Goal: Task Accomplishment & Management: Manage account settings

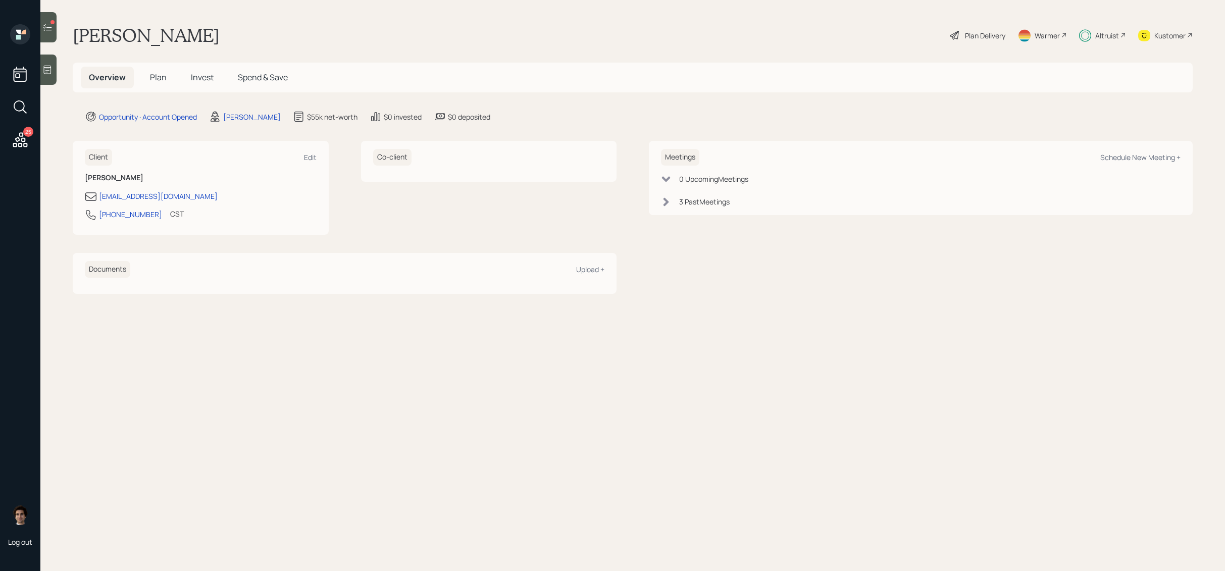
click at [47, 24] on icon at bounding box center [47, 27] width 10 height 10
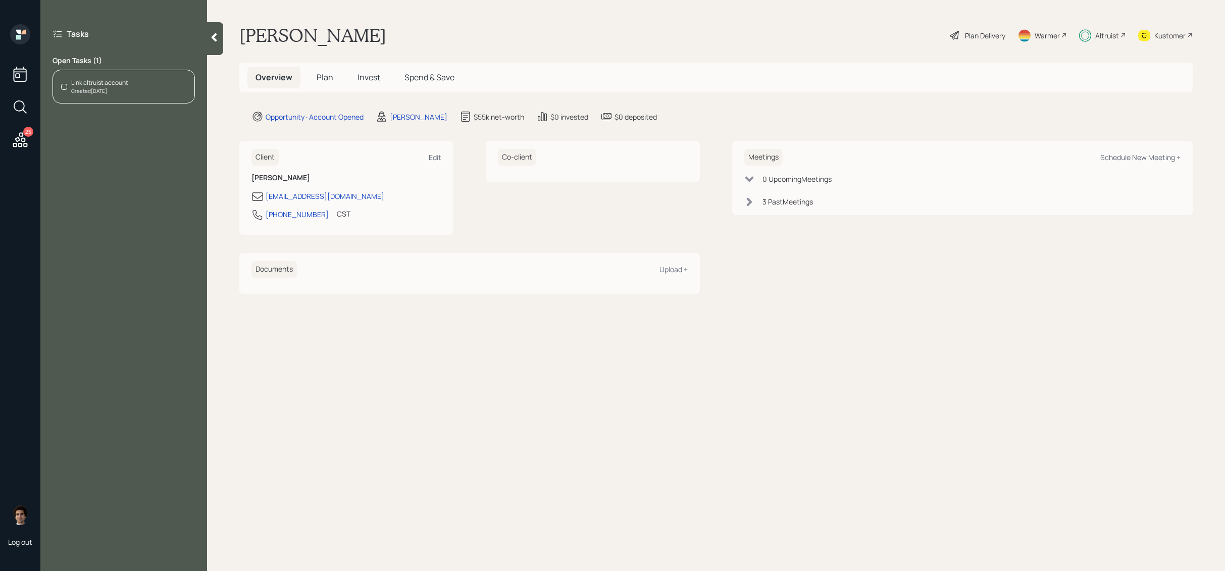
click at [131, 96] on div "Link altruist account Created Aug 23, 2025" at bounding box center [123, 87] width 142 height 34
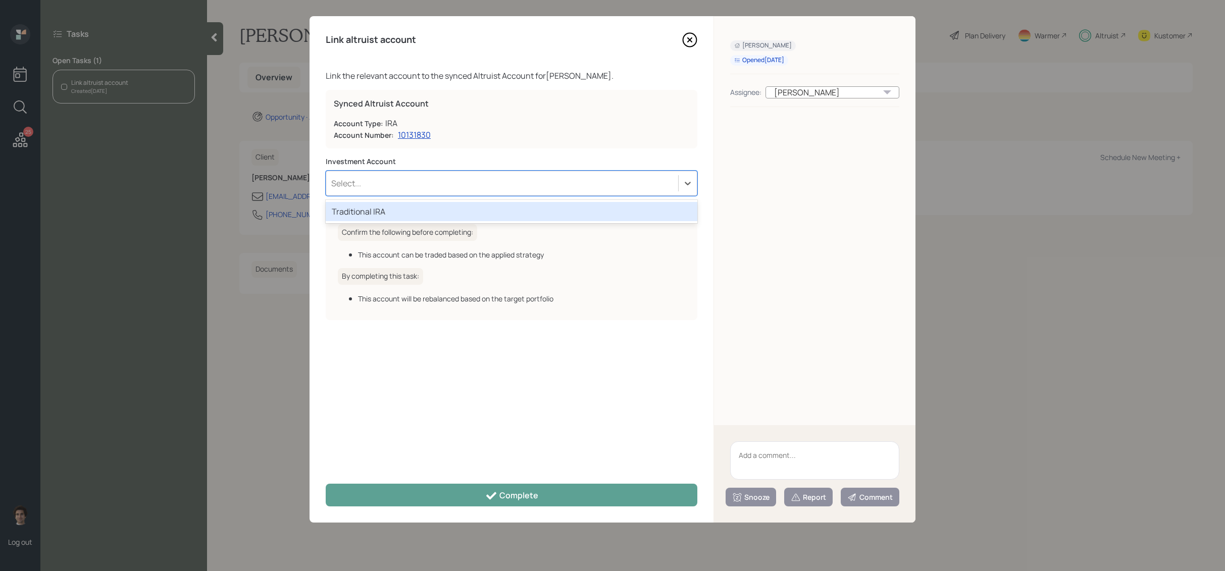
click at [361, 180] on div "Select..." at bounding box center [502, 183] width 352 height 17
click at [370, 219] on div "Traditional IRA" at bounding box center [511, 211] width 371 height 19
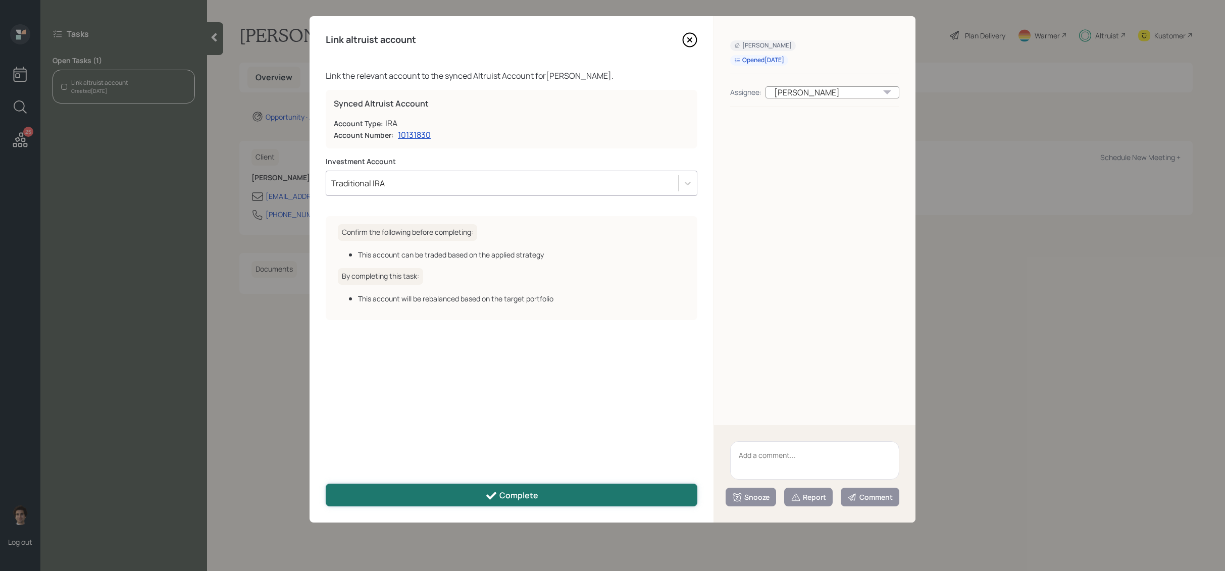
click at [501, 487] on button "Complete" at bounding box center [511, 495] width 371 height 23
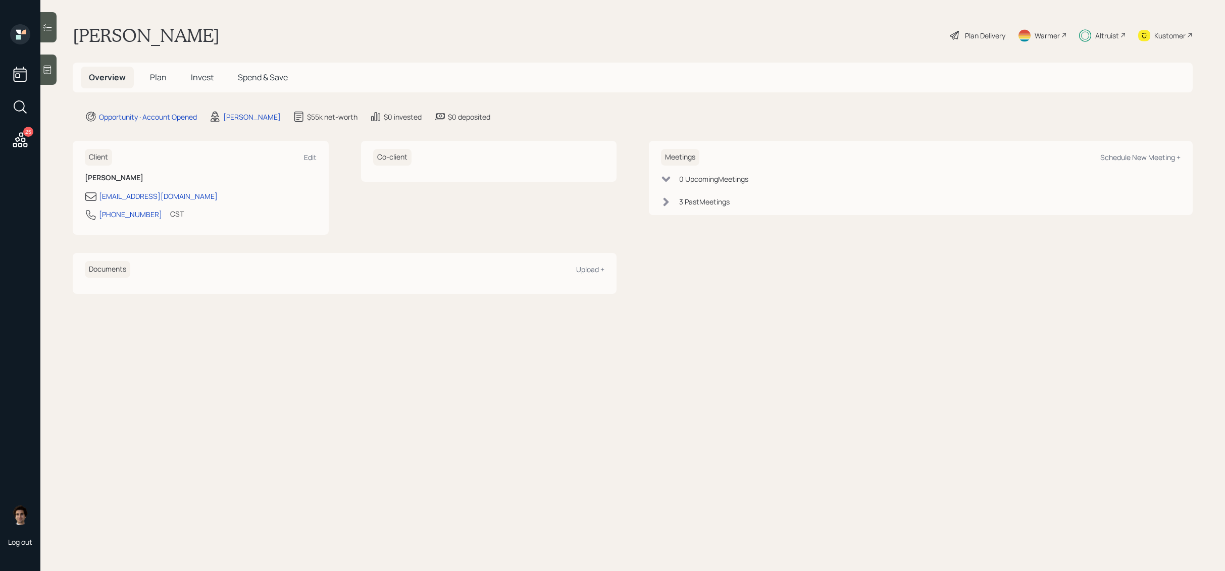
click at [53, 28] on div at bounding box center [48, 27] width 16 height 30
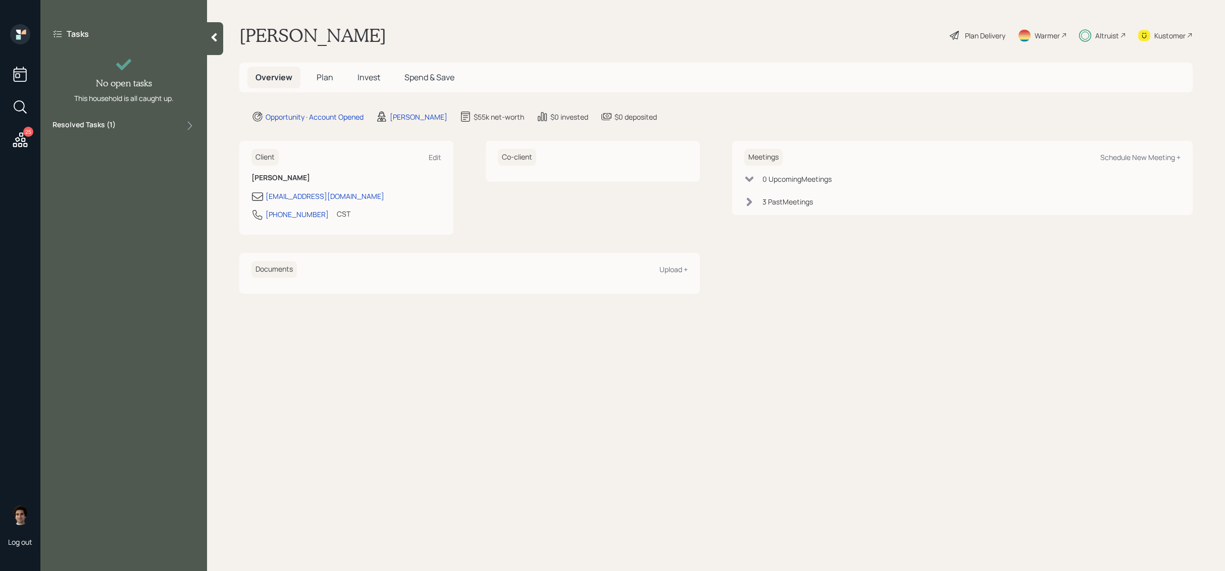
click at [350, 76] on h5 "Invest" at bounding box center [368, 78] width 39 height 22
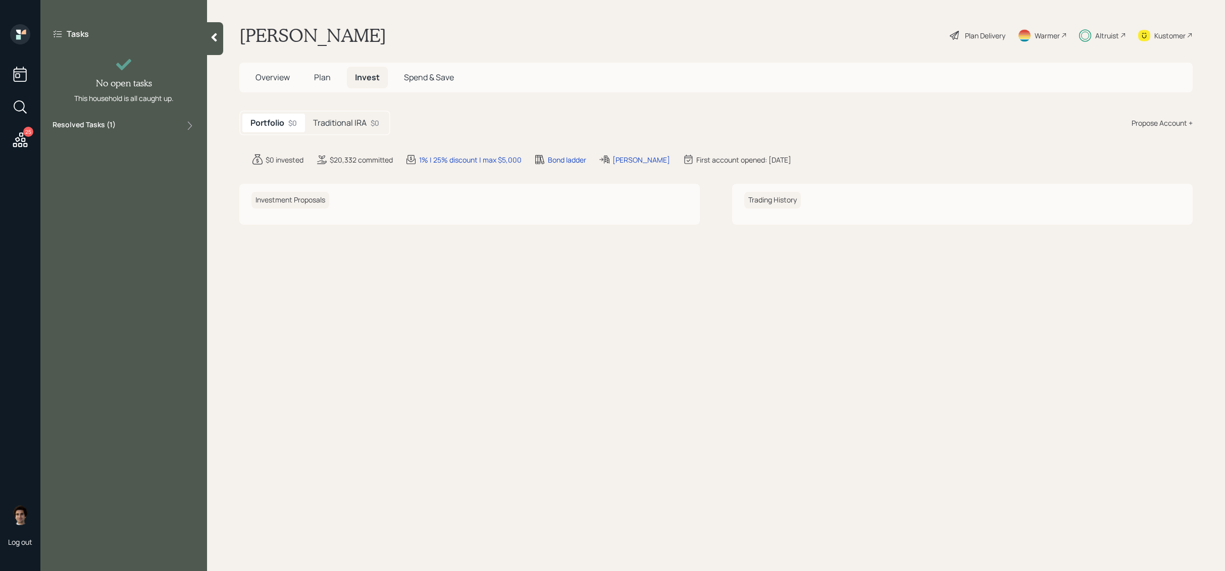
click at [344, 124] on h5 "Traditional IRA" at bounding box center [340, 123] width 54 height 10
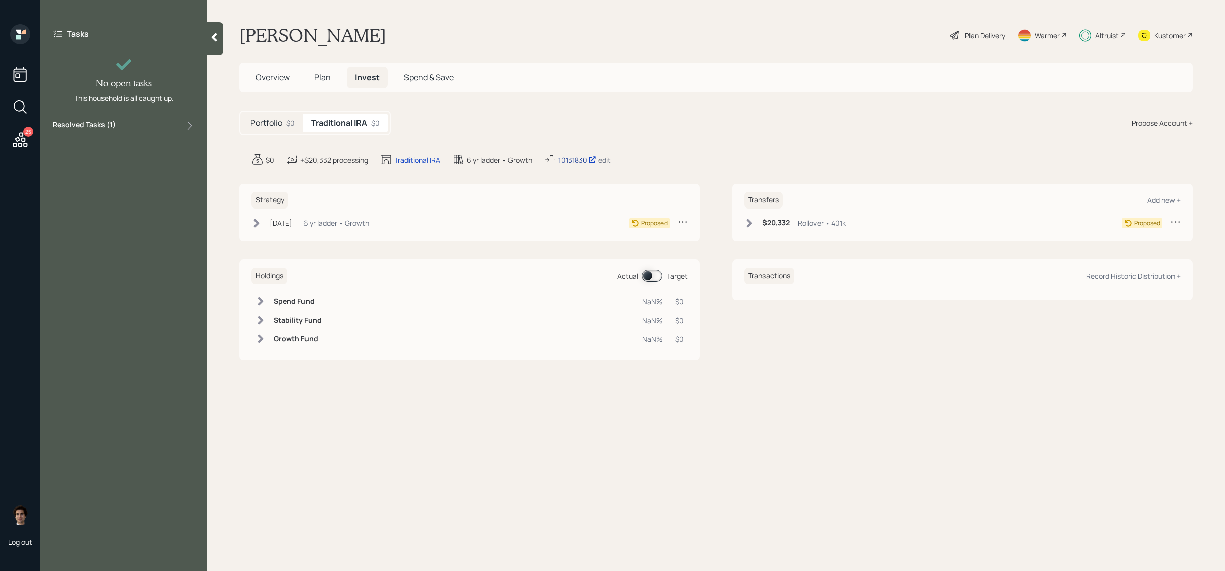
click at [559, 157] on div "10131830" at bounding box center [577, 159] width 38 height 11
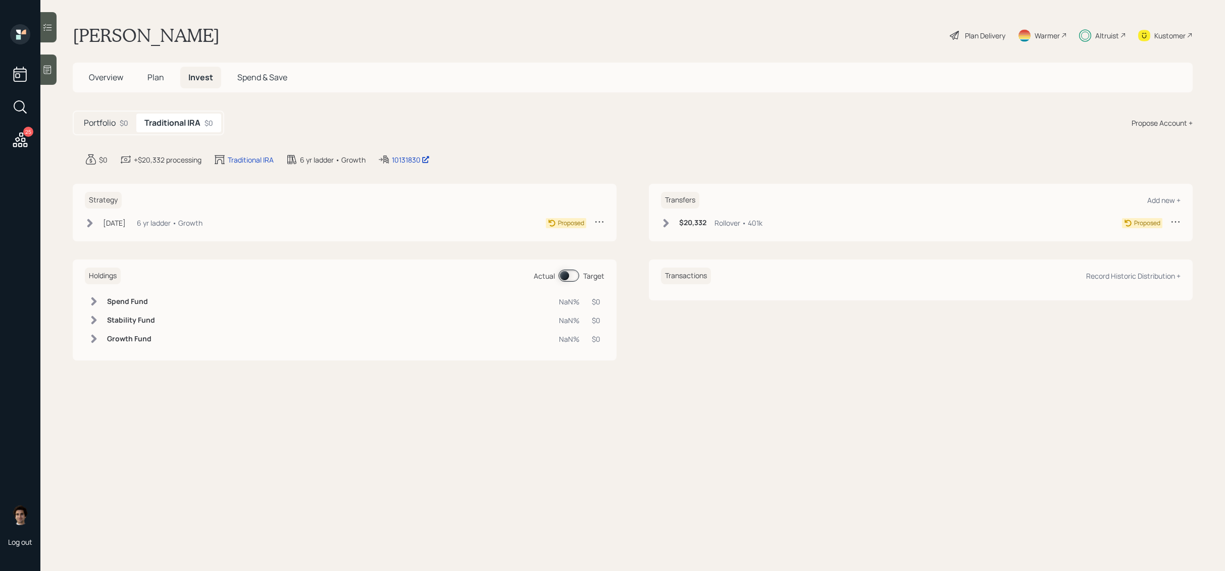
click at [46, 26] on icon at bounding box center [47, 27] width 10 height 10
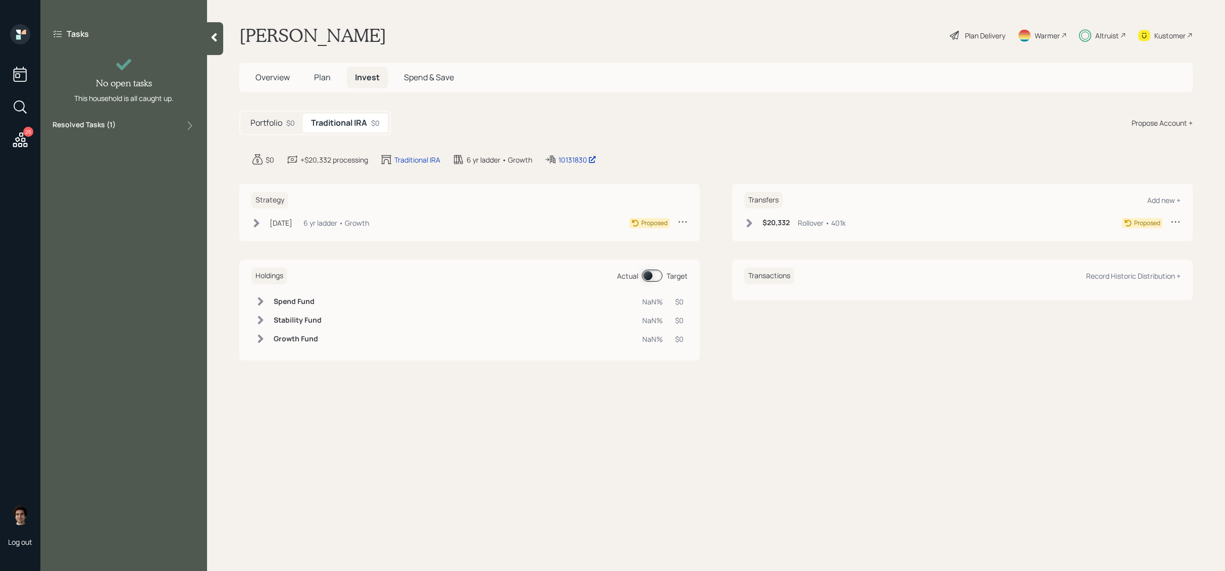
click at [152, 122] on div "Resolved Tasks ( 1 )" at bounding box center [123, 126] width 142 height 12
click at [327, 219] on div "6 yr ladder • Growth" at bounding box center [336, 223] width 66 height 11
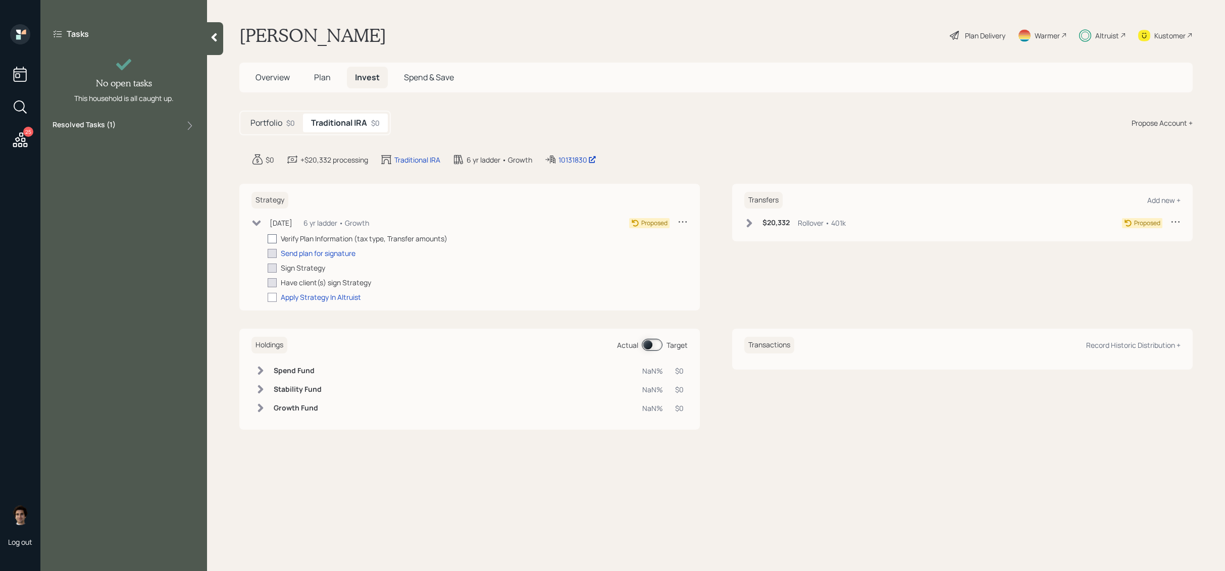
click at [280, 240] on label at bounding box center [274, 238] width 13 height 11
click at [268, 239] on input "checkbox" at bounding box center [267, 238] width 1 height 1
checkbox input "true"
click at [287, 215] on div "Strategy Aug 12, 2025 Tuesday, August 12, 2025 2:29 PM EDT 6 yr ladder • Growth…" at bounding box center [469, 247] width 460 height 127
click at [287, 221] on div "Aug 12, 2025" at bounding box center [281, 223] width 23 height 11
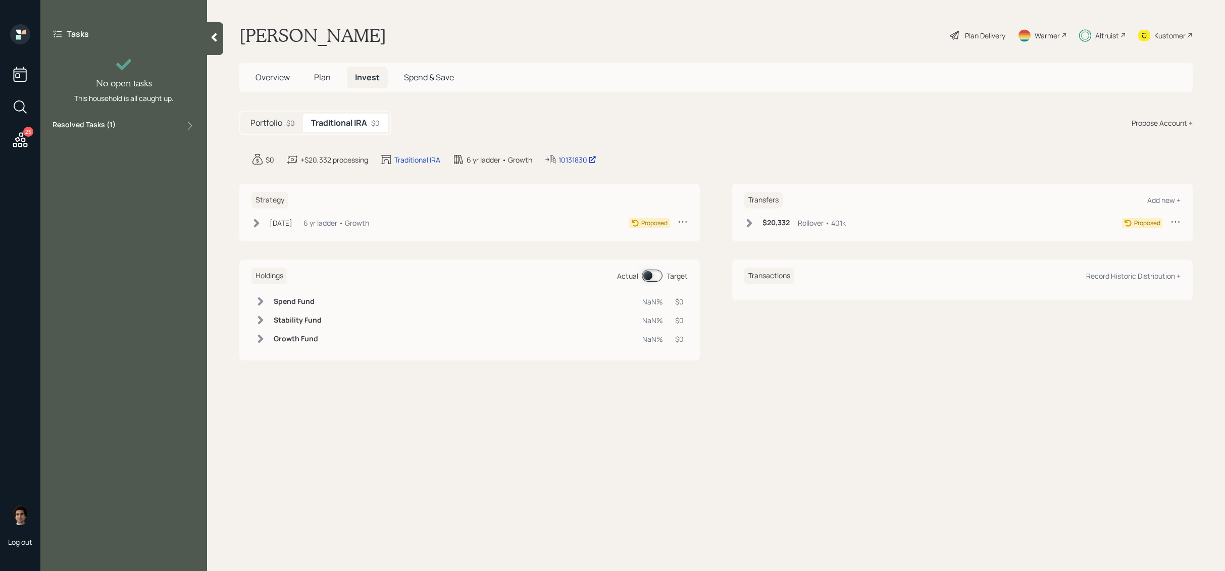
click at [333, 225] on div "6 yr ladder • Growth" at bounding box center [336, 223] width 66 height 11
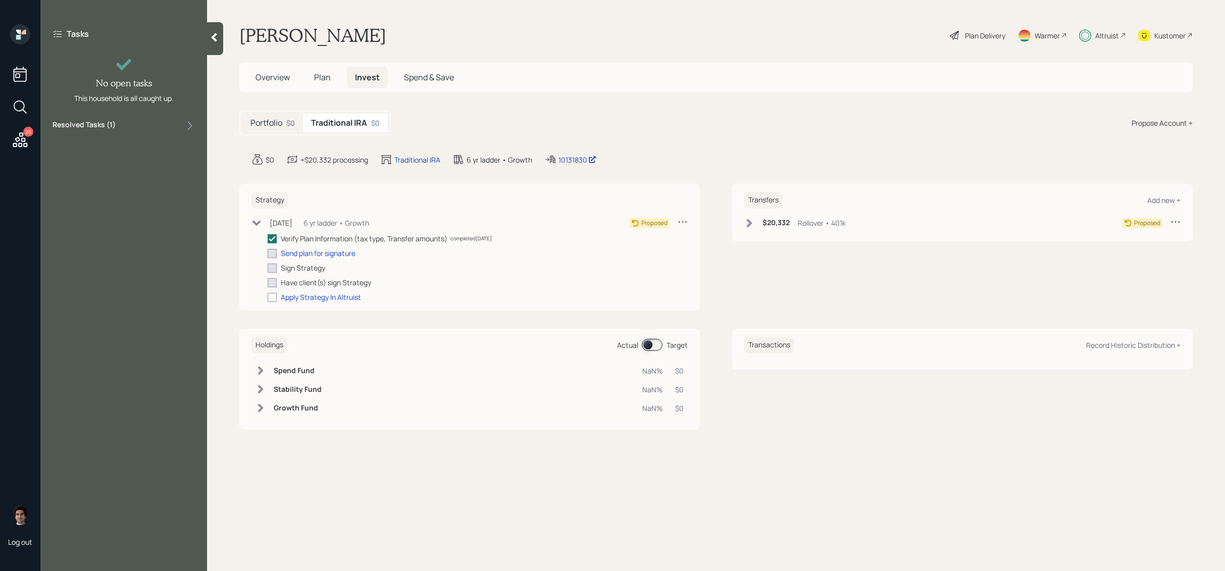
click at [337, 84] on h5 "Plan" at bounding box center [322, 78] width 33 height 22
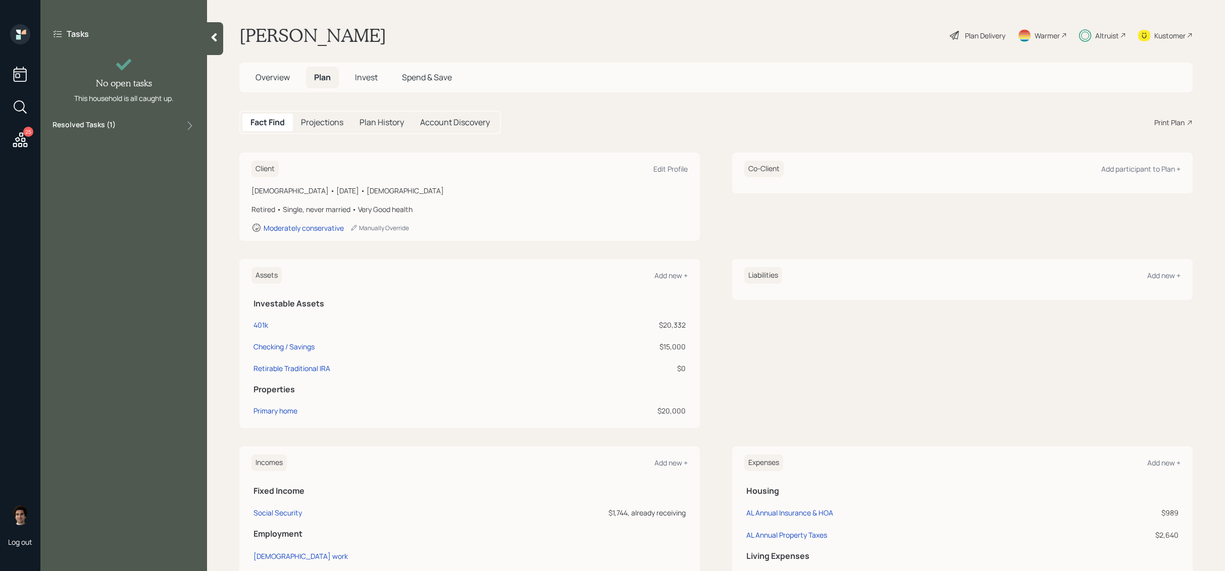
click at [286, 86] on h5 "Overview" at bounding box center [272, 78] width 50 height 22
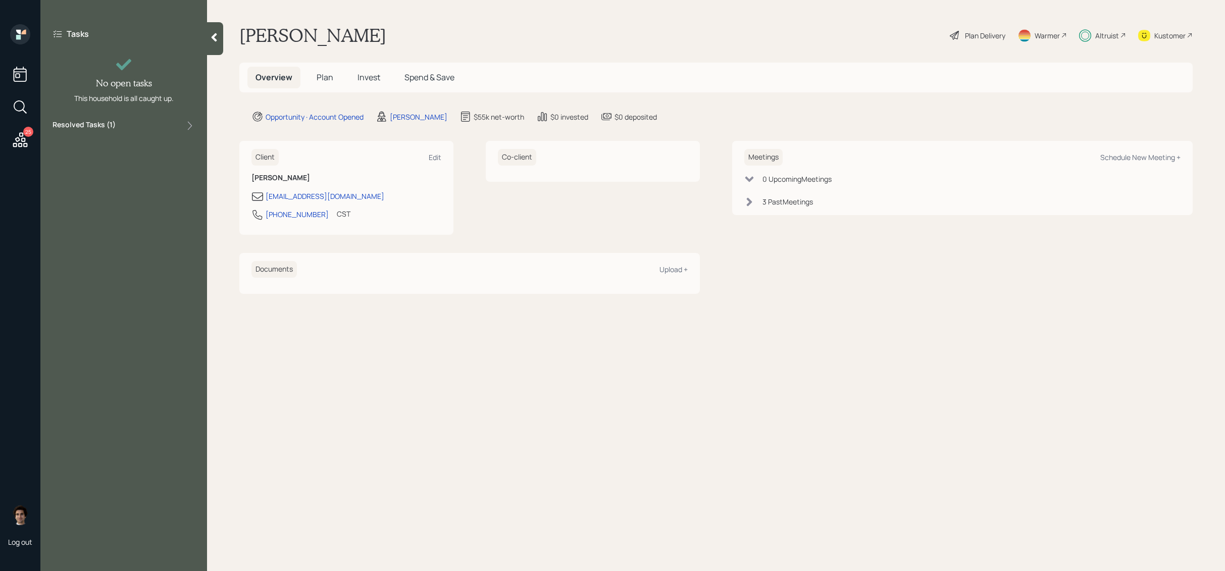
click at [332, 77] on span "Plan" at bounding box center [324, 77] width 17 height 11
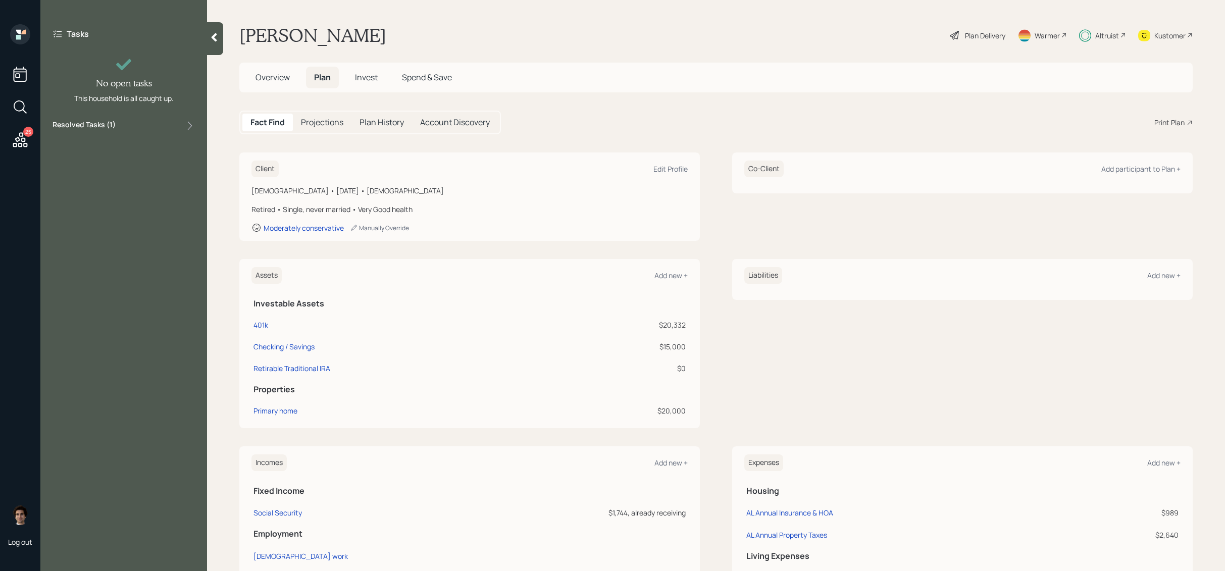
click at [357, 78] on span "Invest" at bounding box center [366, 77] width 23 height 11
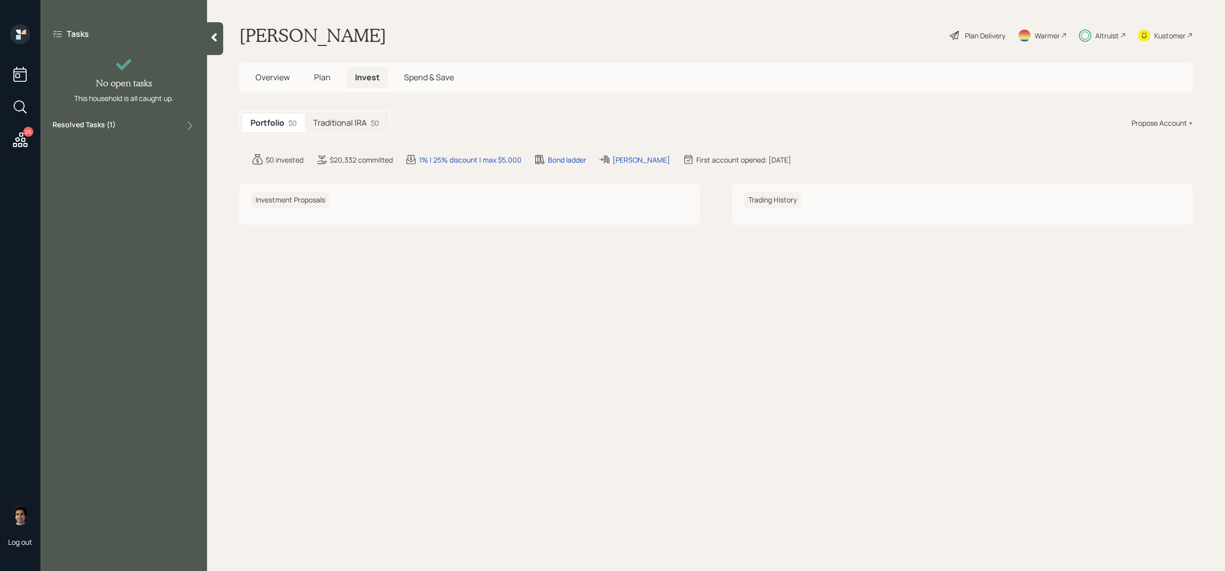
click at [272, 90] on div "Overview Plan Invest Spend & Save" at bounding box center [715, 78] width 953 height 30
click at [287, 69] on h5 "Overview" at bounding box center [272, 78] width 50 height 22
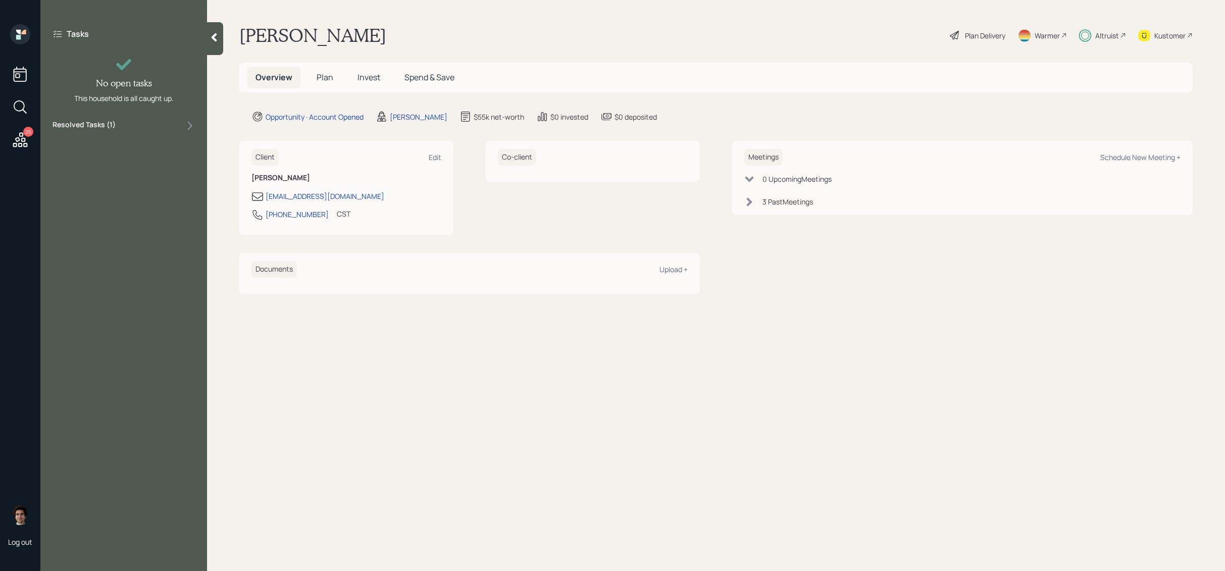
click at [324, 86] on h5 "Plan" at bounding box center [324, 78] width 33 height 22
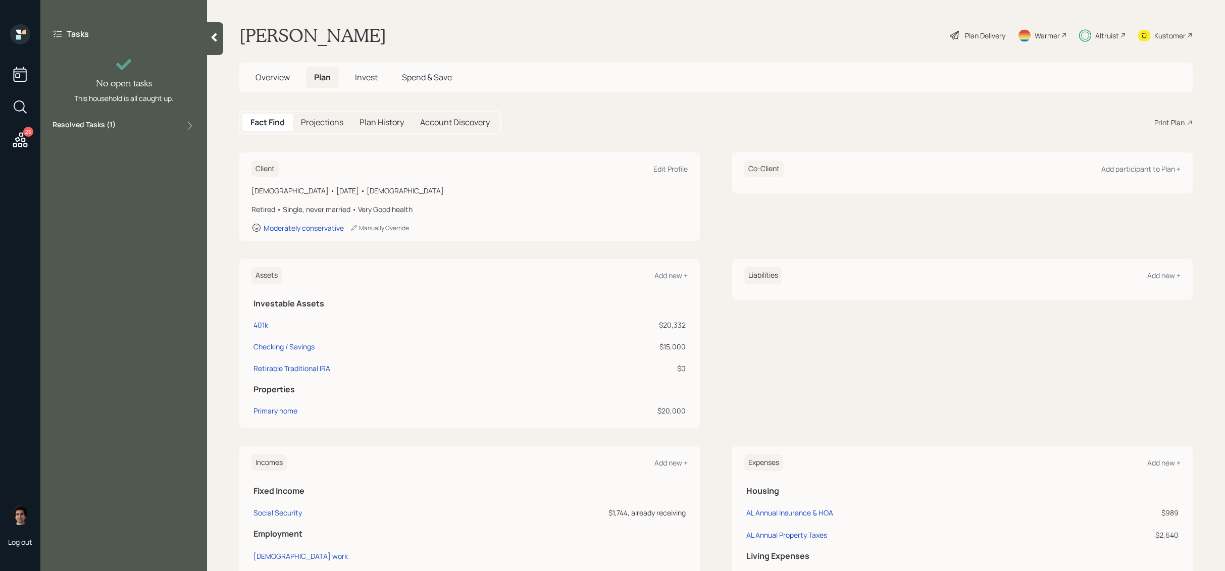
click at [365, 77] on span "Invest" at bounding box center [366, 77] width 23 height 11
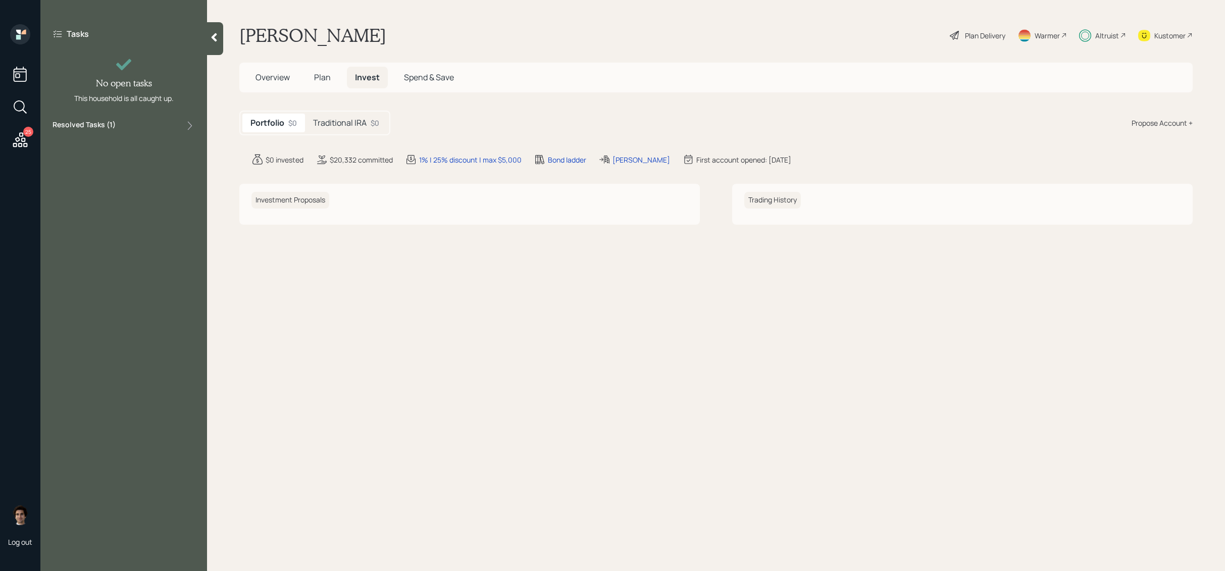
click at [328, 129] on div "Traditional IRA $0" at bounding box center [346, 123] width 82 height 19
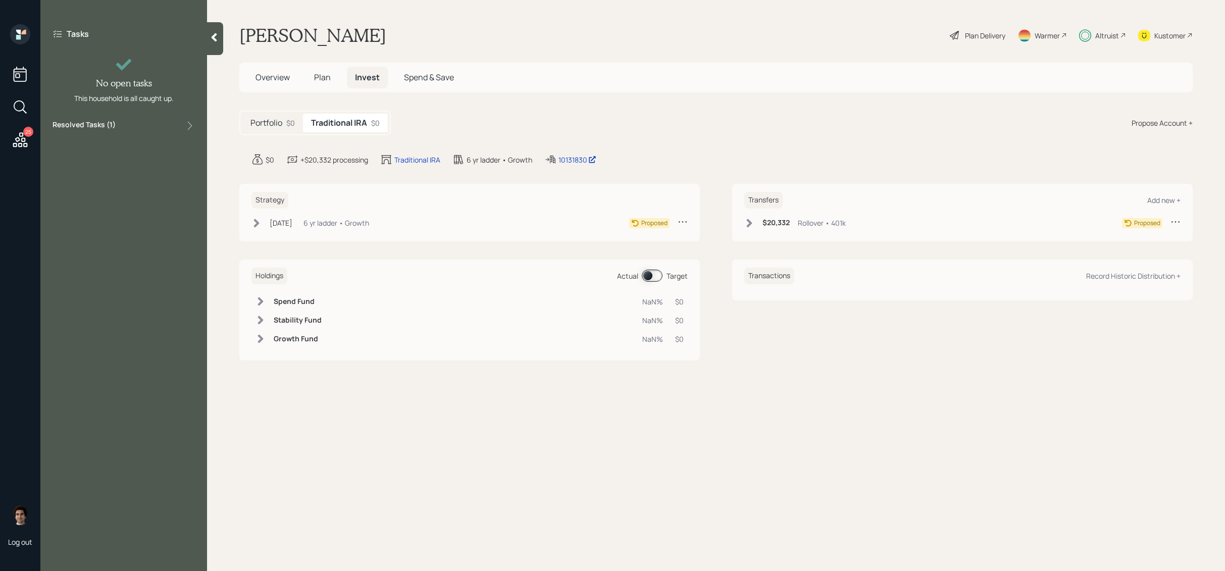
click at [331, 223] on div "6 yr ladder • Growth" at bounding box center [336, 223] width 66 height 11
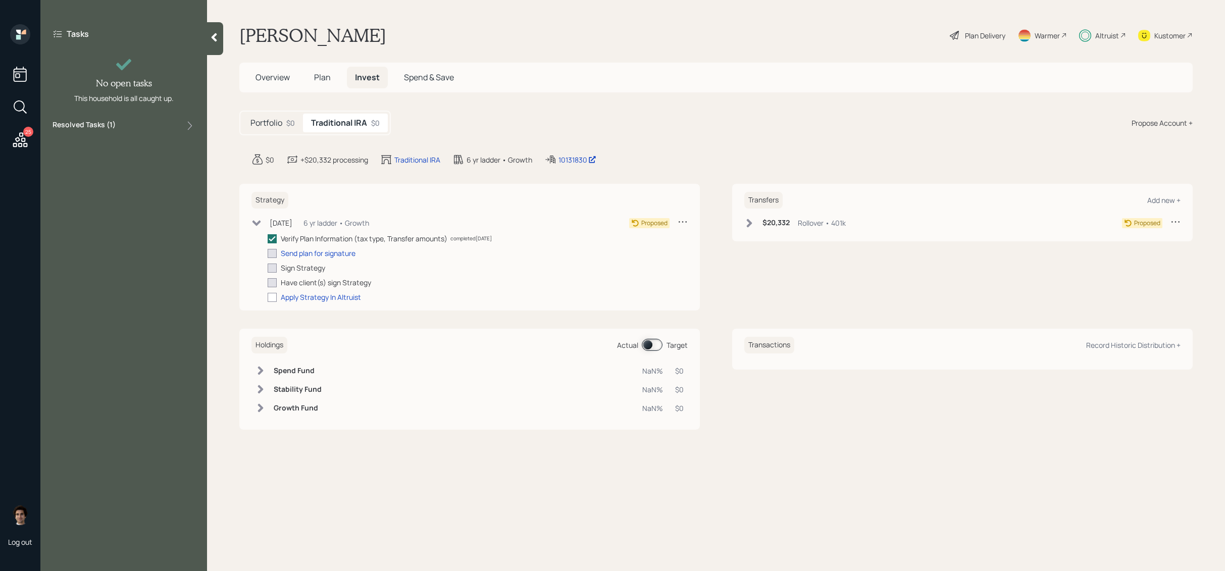
click at [282, 120] on h5 "Portfolio" at bounding box center [266, 123] width 32 height 10
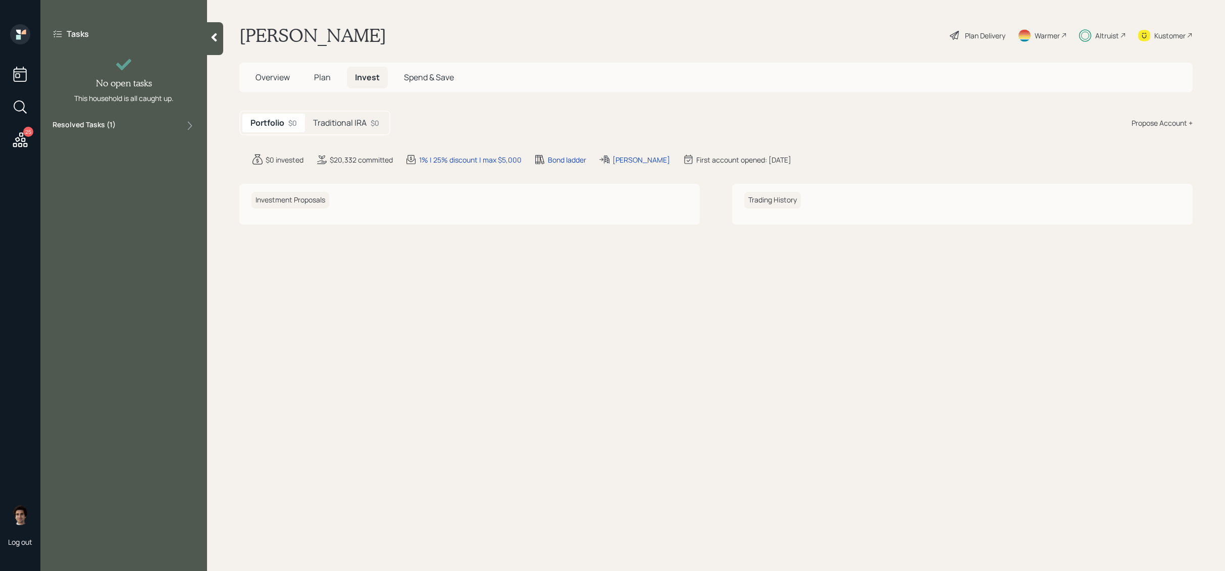
click at [351, 126] on h5 "Traditional IRA" at bounding box center [340, 123] width 54 height 10
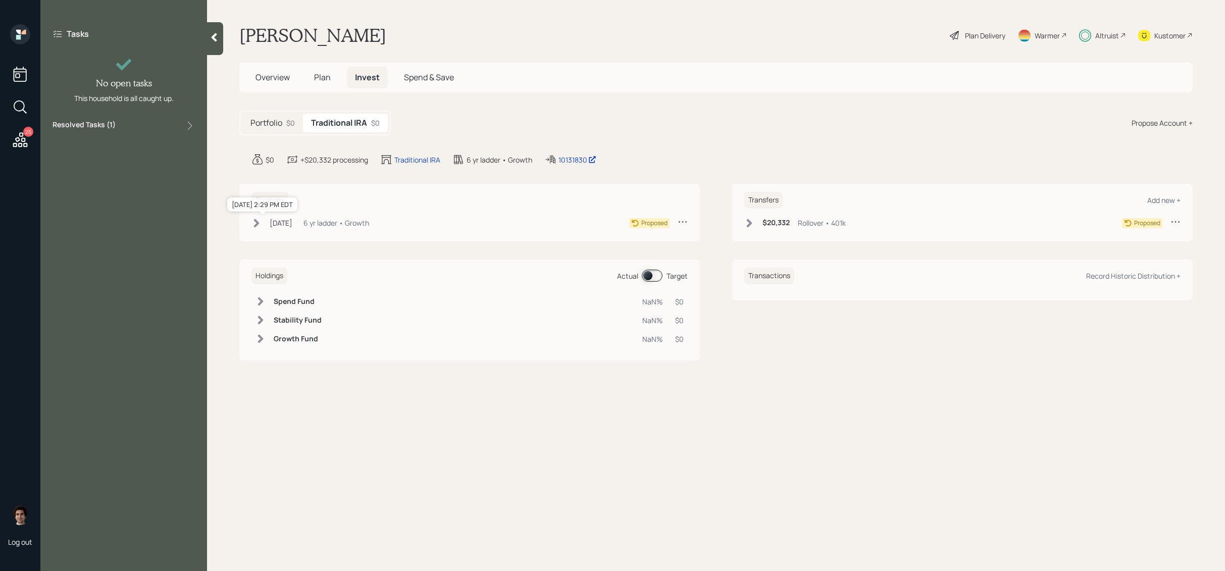
click at [273, 225] on div "Aug 12, 2025" at bounding box center [281, 223] width 23 height 11
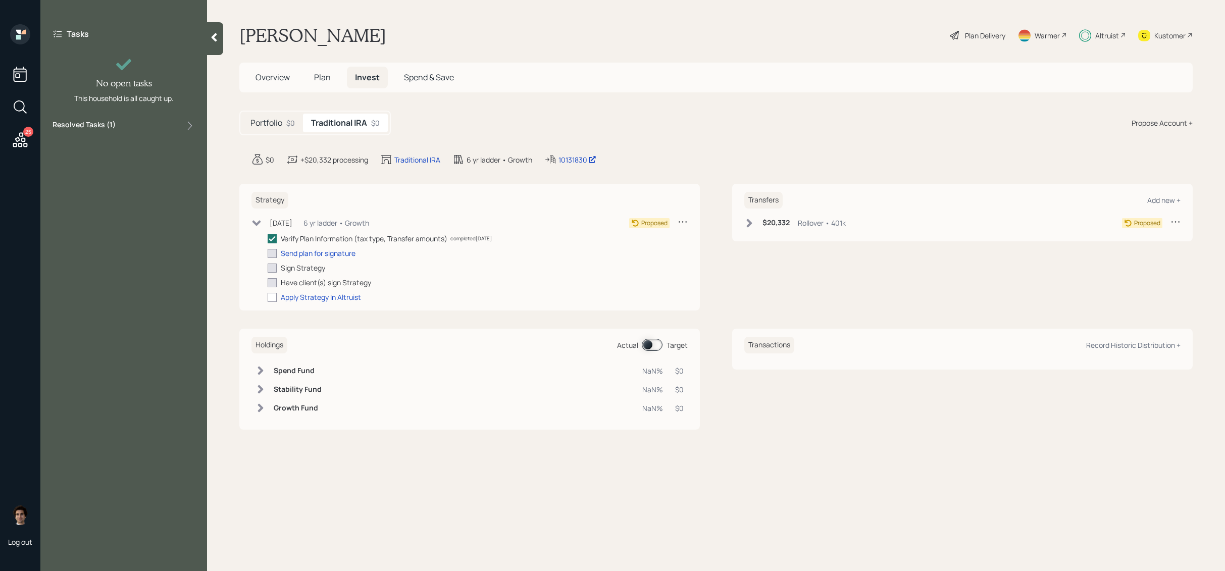
click at [770, 219] on h6 "$20,332" at bounding box center [775, 223] width 27 height 9
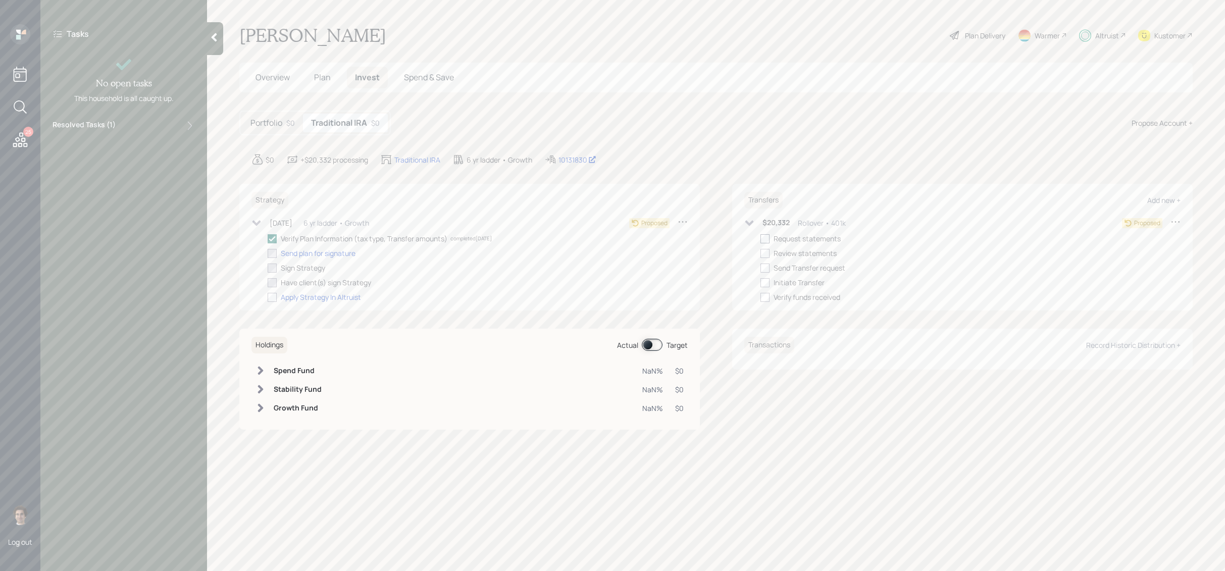
click at [765, 241] on div at bounding box center [764, 238] width 9 height 9
click at [760, 239] on input "checkbox" at bounding box center [760, 238] width 1 height 1
checkbox input "true"
click at [769, 255] on div at bounding box center [764, 253] width 9 height 9
click at [760, 253] on input "checkbox" at bounding box center [760, 253] width 1 height 1
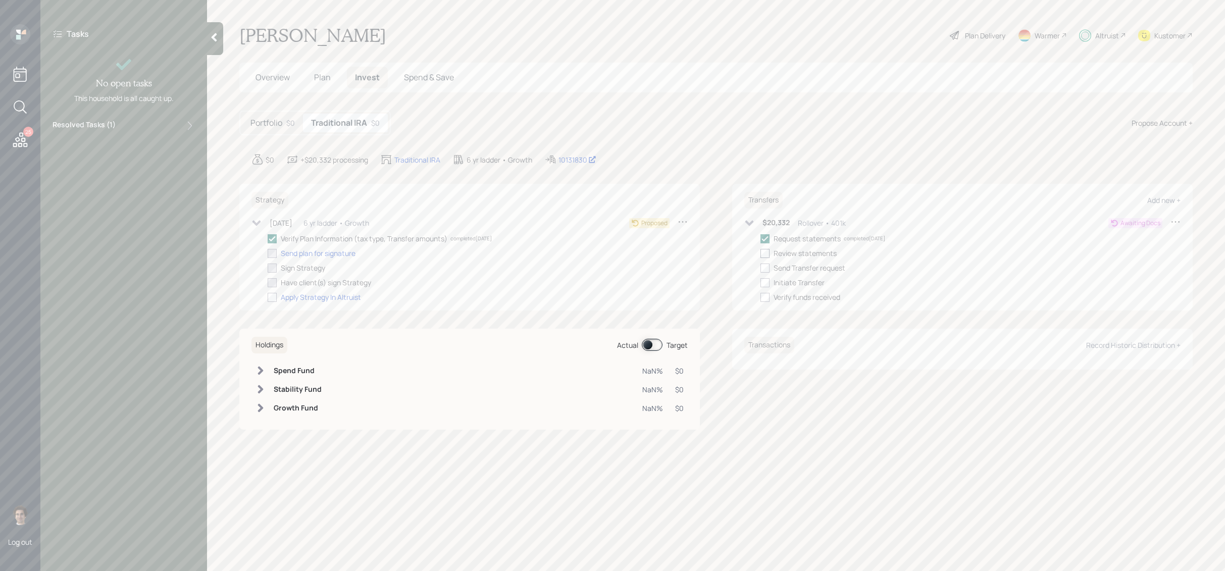
checkbox input "true"
click at [763, 269] on div at bounding box center [764, 267] width 9 height 9
click at [760, 268] on input "checkbox" at bounding box center [760, 268] width 1 height 1
checkbox input "true"
click at [765, 286] on div at bounding box center [764, 282] width 9 height 9
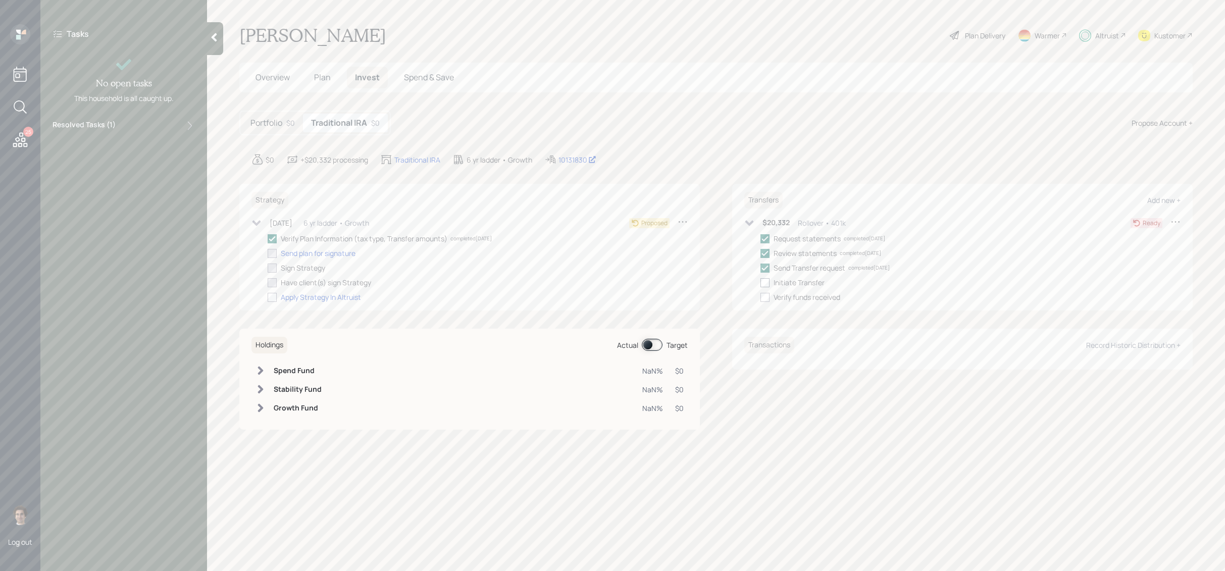
click at [760, 283] on input "checkbox" at bounding box center [760, 282] width 1 height 1
checkbox input "true"
